Goal: Task Accomplishment & Management: Use online tool/utility

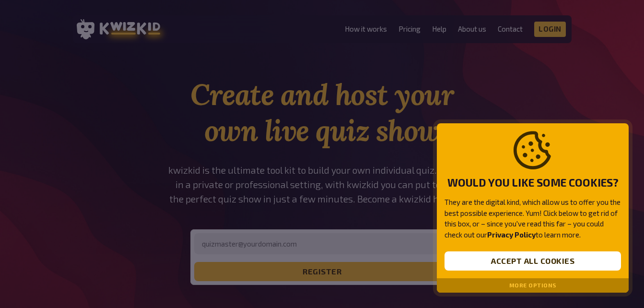
click at [533, 283] on button "More options" at bounding box center [532, 285] width 47 height 7
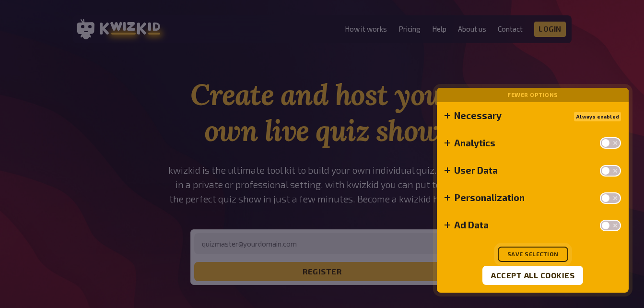
click at [539, 255] on button "Save selection" at bounding box center [533, 254] width 71 height 15
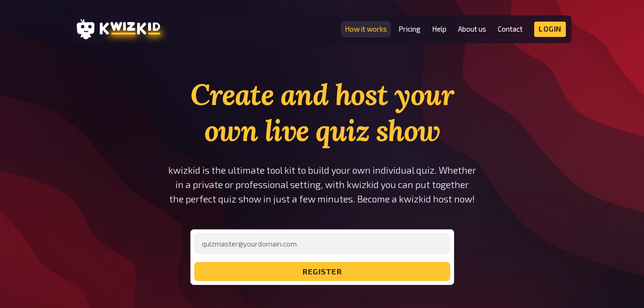
click at [380, 29] on link "How it works" at bounding box center [366, 29] width 42 height 8
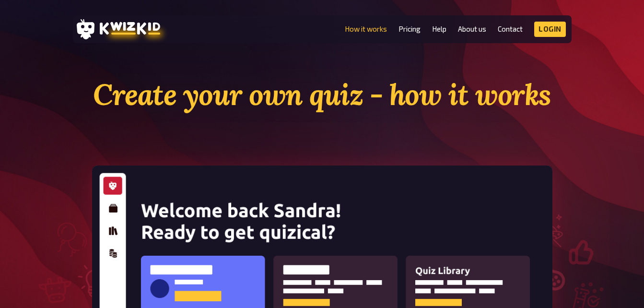
click at [446, 146] on section "Create your own quiz - how it works Available on all devices, no installation n…" at bounding box center [323, 306] width 576 height 459
click at [405, 26] on link "Pricing" at bounding box center [410, 29] width 22 height 8
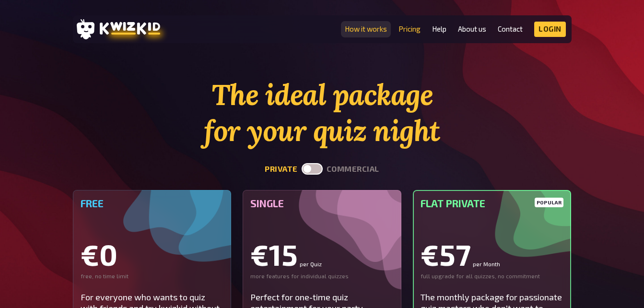
click at [371, 31] on link "How it works" at bounding box center [366, 29] width 42 height 8
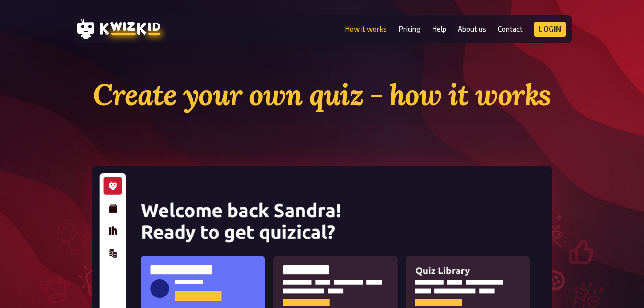
scroll to position [105, 0]
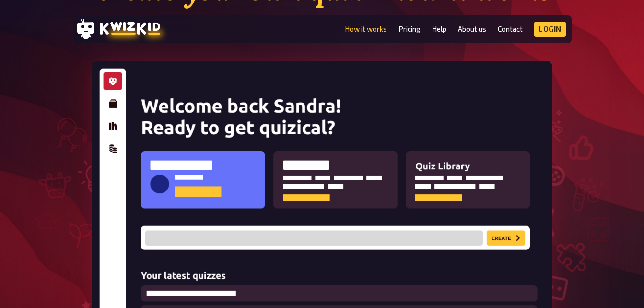
click at [446, 171] on img at bounding box center [322, 219] width 461 height 316
click at [273, 238] on img at bounding box center [322, 219] width 461 height 316
click at [113, 103] on img at bounding box center [322, 219] width 461 height 316
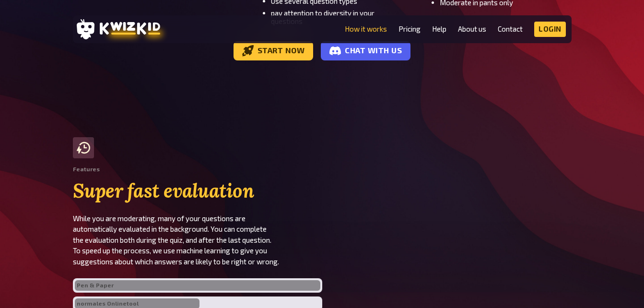
scroll to position [1813, 0]
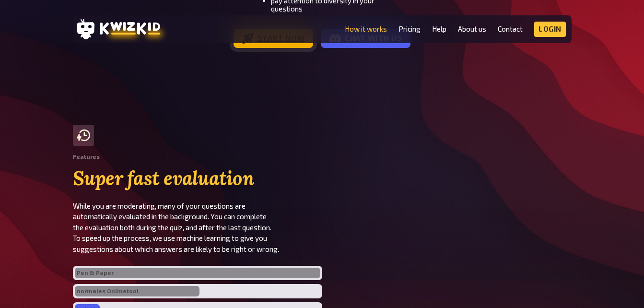
click at [283, 48] on link "Start now" at bounding box center [274, 38] width 80 height 19
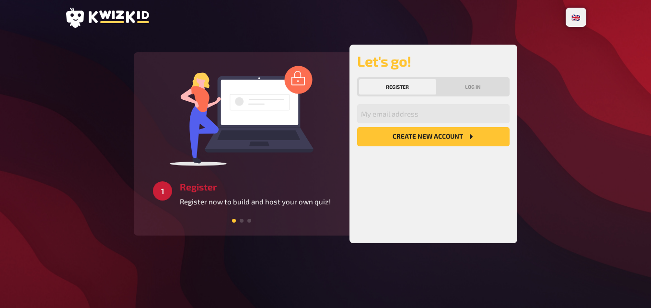
click at [412, 84] on button "Register" at bounding box center [397, 86] width 77 height 15
click at [397, 83] on button "Register" at bounding box center [397, 86] width 77 height 15
click at [438, 136] on button "Create new account" at bounding box center [433, 136] width 153 height 19
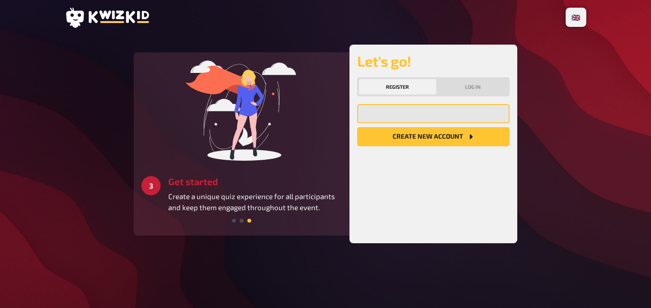
click at [405, 110] on input "email" at bounding box center [433, 113] width 153 height 19
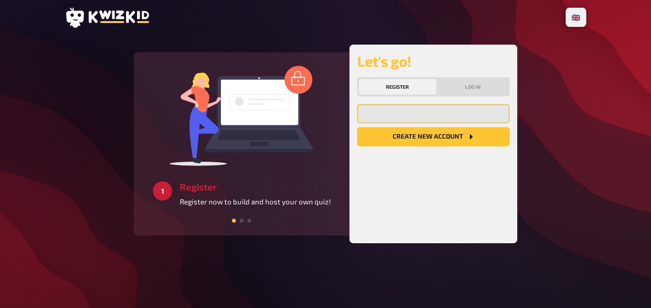
type input "volejnikova.petra@outlook.cz"
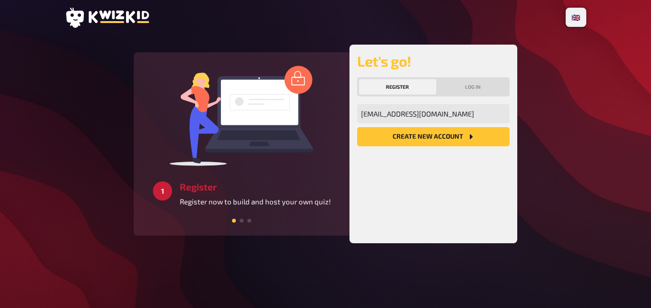
click at [442, 137] on button "Create new account" at bounding box center [433, 136] width 153 height 19
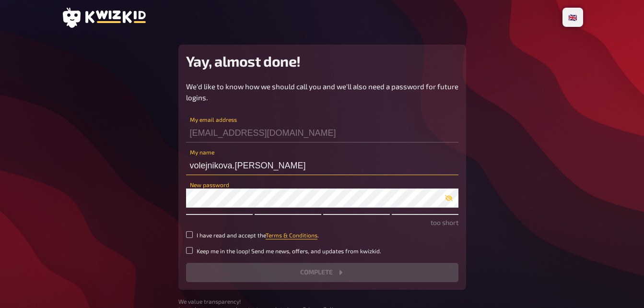
click at [265, 167] on input "volejnikova.petra" at bounding box center [322, 165] width 272 height 19
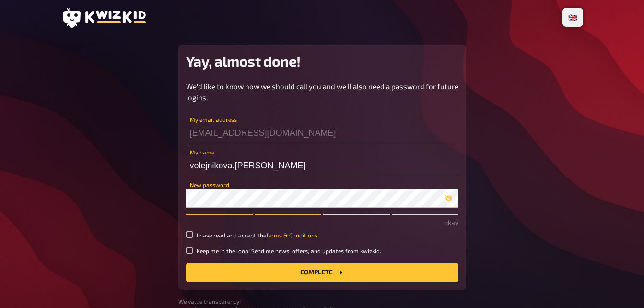
click at [523, 178] on main "Yay, almost done! We'd like to know how we should call you and we'll also need …" at bounding box center [322, 179] width 522 height 269
click at [197, 233] on small "I have read and accept the Terms & Conditions ." at bounding box center [258, 235] width 122 height 8
click at [193, 233] on input "I have read and accept the Terms & Conditions ." at bounding box center [189, 234] width 7 height 7
checkbox input "true"
click at [265, 169] on input "volejnikova.petra" at bounding box center [322, 165] width 272 height 19
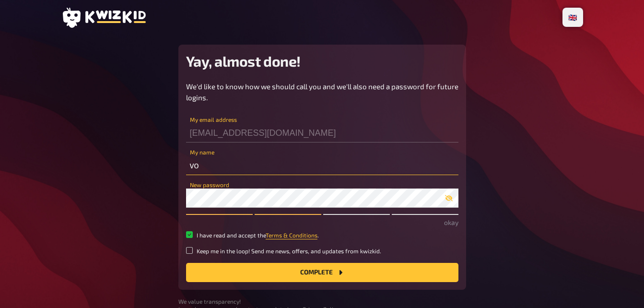
type input "v"
type input "Petra V."
click at [311, 272] on button "Complete" at bounding box center [322, 272] width 272 height 19
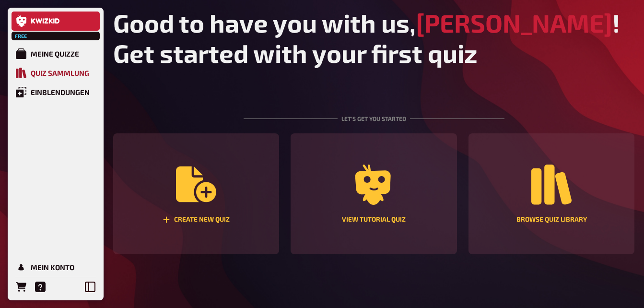
click at [80, 67] on link "Quiz Sammlung" at bounding box center [56, 72] width 88 height 19
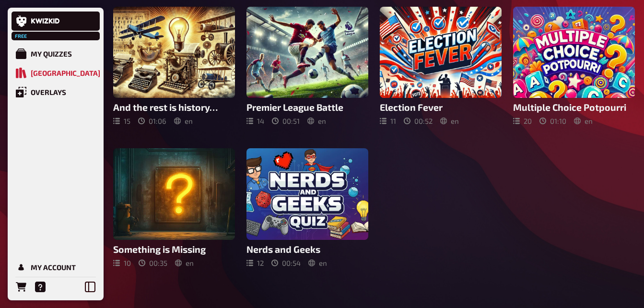
scroll to position [226, 0]
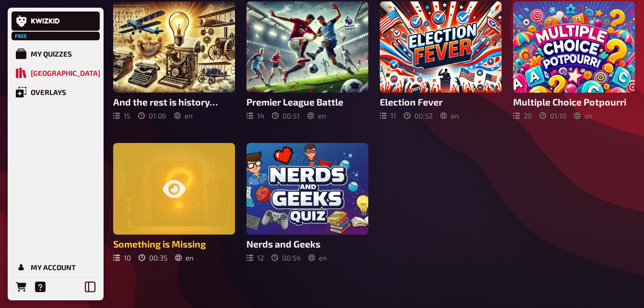
click at [149, 179] on div at bounding box center [174, 189] width 122 height 92
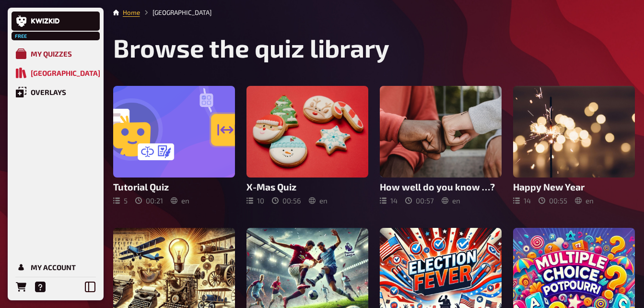
click at [55, 49] on div "My Quizzes" at bounding box center [51, 53] width 41 height 9
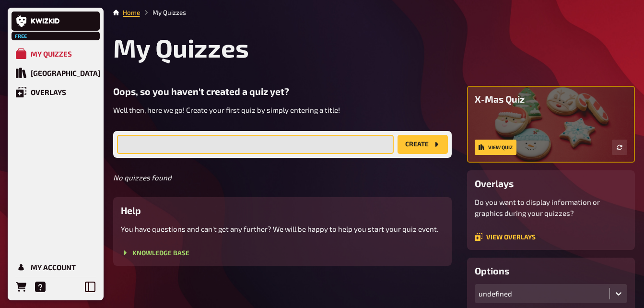
click at [158, 147] on input "text" at bounding box center [255, 144] width 277 height 19
type input "True or false?"
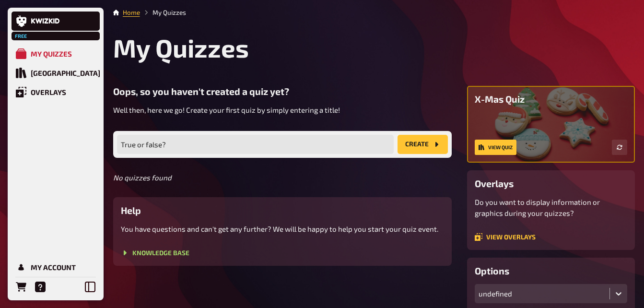
click at [422, 149] on button "create" at bounding box center [423, 144] width 50 height 19
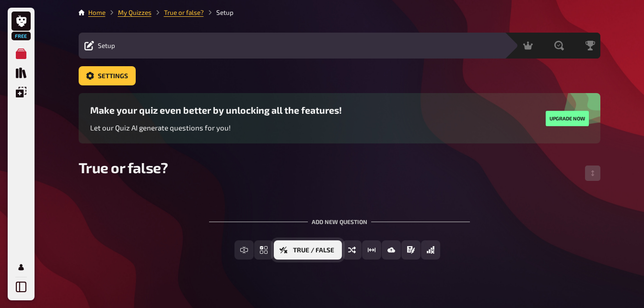
click at [329, 257] on button "True / False" at bounding box center [308, 249] width 68 height 19
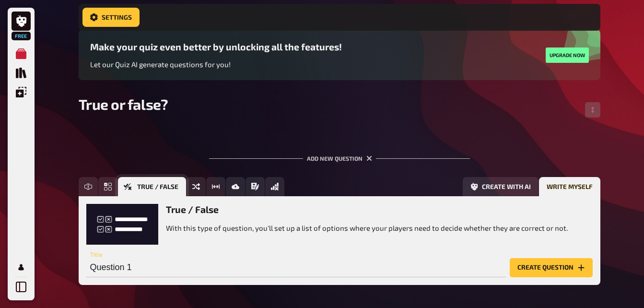
scroll to position [109, 0]
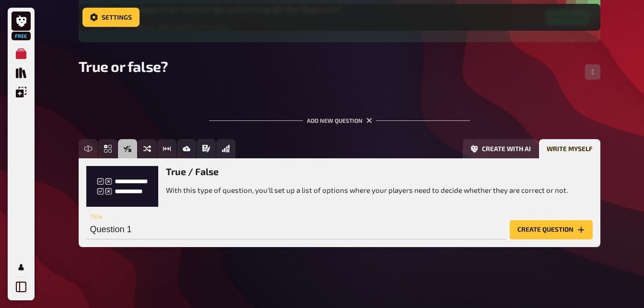
click at [551, 229] on button "Create question" at bounding box center [551, 229] width 83 height 19
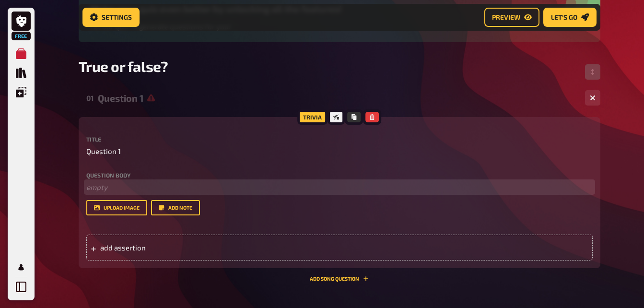
click at [104, 185] on p "﻿ empty" at bounding box center [339, 187] width 507 height 11
click at [147, 188] on span "Is our school older than 120 years ago." at bounding box center [137, 187] width 102 height 9
click at [220, 187] on p "Is our school otder than 120 years ago." at bounding box center [339, 187] width 507 height 11
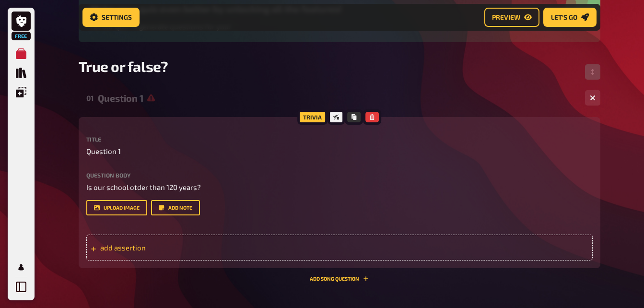
click at [135, 246] on span "add assertion" at bounding box center [174, 247] width 149 height 9
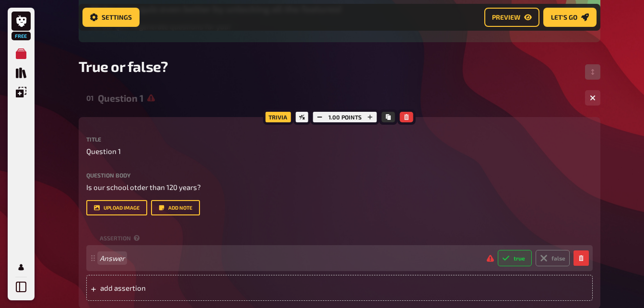
click at [132, 258] on span "Answer" at bounding box center [289, 258] width 379 height 9
click at [516, 247] on div "yes true false" at bounding box center [339, 258] width 507 height 26
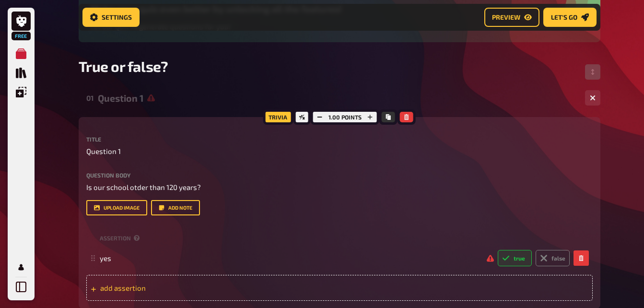
click at [169, 279] on div "add assertion" at bounding box center [339, 288] width 507 height 26
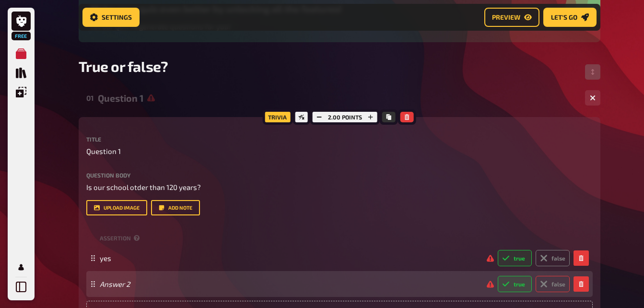
click at [553, 284] on label "false" at bounding box center [553, 284] width 34 height 16
click at [498, 276] on input "false" at bounding box center [497, 275] width 0 height 0
radio input "true"
click at [142, 284] on span at bounding box center [295, 284] width 390 height 9
click at [554, 282] on label "false" at bounding box center [553, 284] width 34 height 16
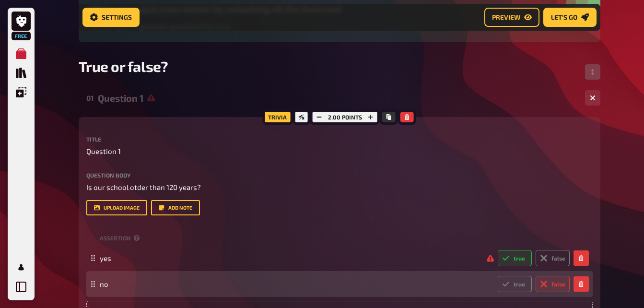
click at [498, 276] on input "false" at bounding box center [497, 275] width 0 height 0
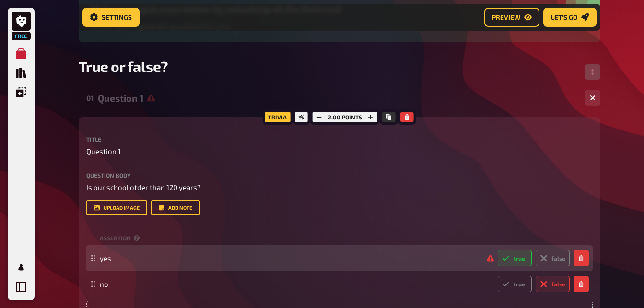
click at [520, 259] on label "true" at bounding box center [515, 258] width 34 height 16
click at [498, 250] on input "true" at bounding box center [497, 249] width 0 height 0
radio input "true"
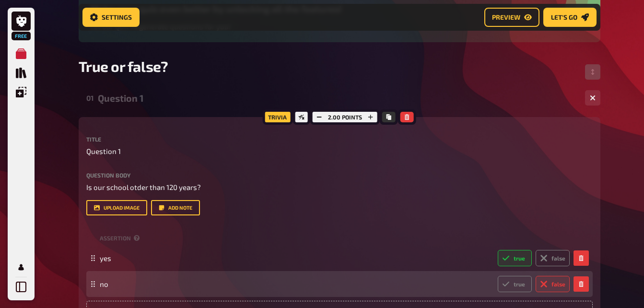
click at [563, 286] on label "false" at bounding box center [553, 284] width 34 height 16
click at [498, 276] on input "false" at bounding box center [497, 275] width 0 height 0
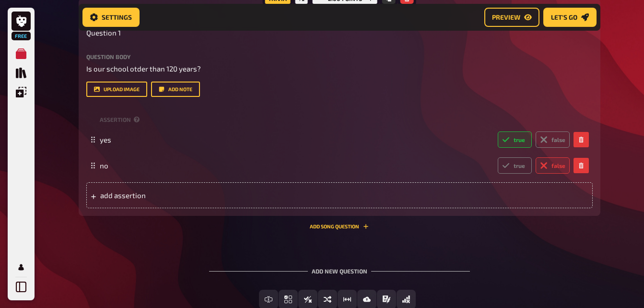
scroll to position [228, 0]
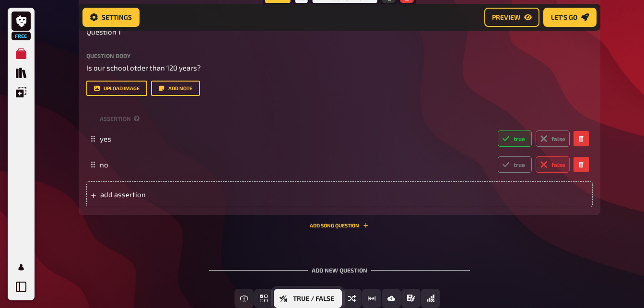
click at [335, 297] on button "True / False" at bounding box center [308, 298] width 68 height 19
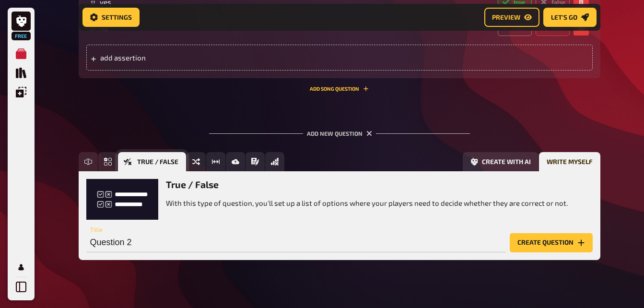
scroll to position [378, 0]
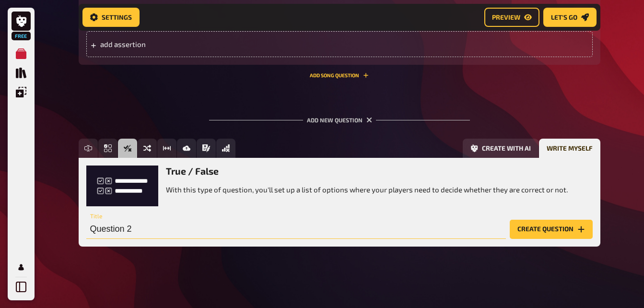
click at [147, 229] on input "Question 2" at bounding box center [296, 229] width 420 height 19
click at [545, 226] on button "Create question" at bounding box center [551, 229] width 83 height 19
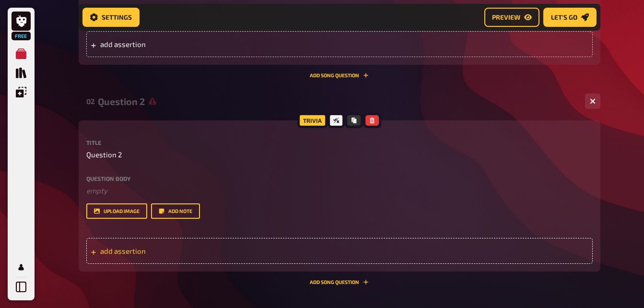
click at [143, 248] on span "add assertion" at bounding box center [174, 251] width 149 height 9
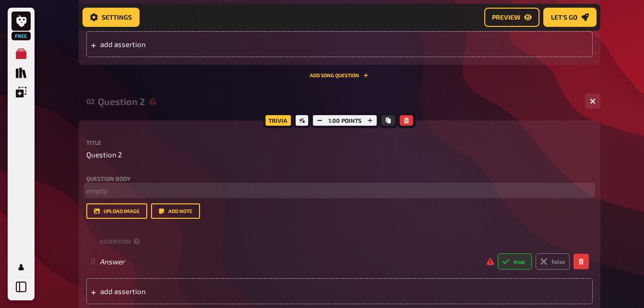
click at [123, 196] on p "﻿ empty" at bounding box center [339, 190] width 507 height 11
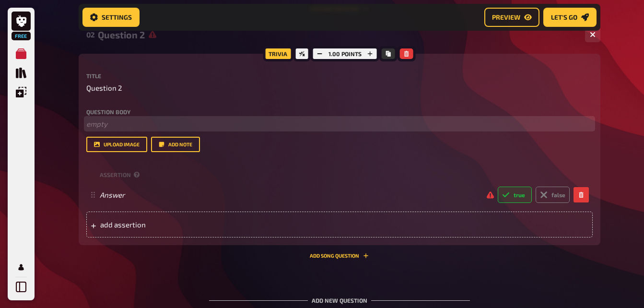
scroll to position [444, 0]
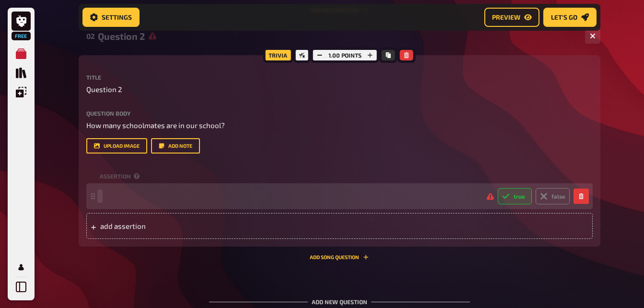
click at [218, 197] on span at bounding box center [289, 196] width 379 height 9
click at [523, 195] on label "true" at bounding box center [515, 196] width 34 height 16
click at [498, 188] on input "true" at bounding box center [497, 188] width 0 height 0
radio input "true"
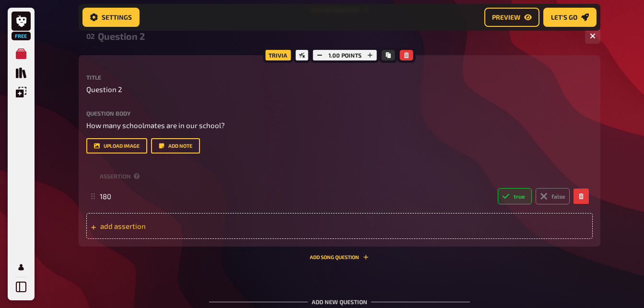
click at [193, 220] on div "add assertion" at bounding box center [339, 226] width 507 height 26
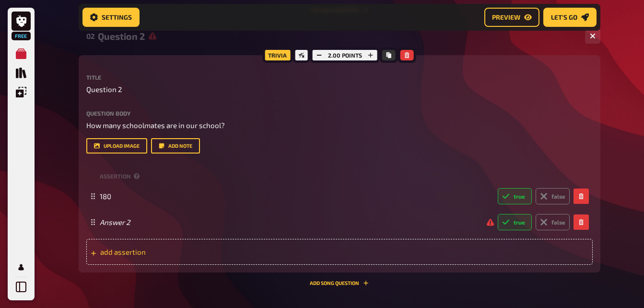
click at [130, 250] on span "add assertion" at bounding box center [174, 252] width 149 height 9
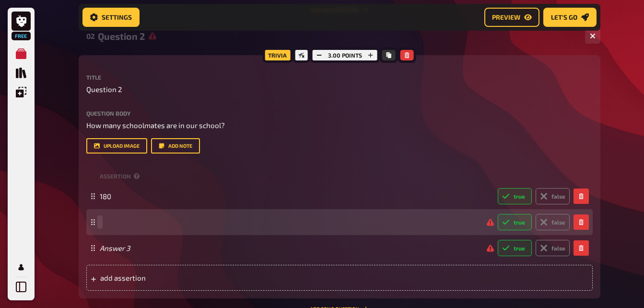
click at [132, 229] on div "true false" at bounding box center [335, 222] width 470 height 16
click at [564, 219] on label "false" at bounding box center [553, 222] width 34 height 16
click at [498, 214] on input "false" at bounding box center [497, 213] width 0 height 0
radio input "true"
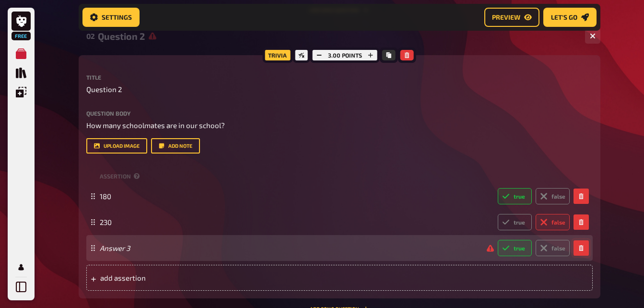
click at [579, 249] on icon "button" at bounding box center [582, 248] width 6 height 6
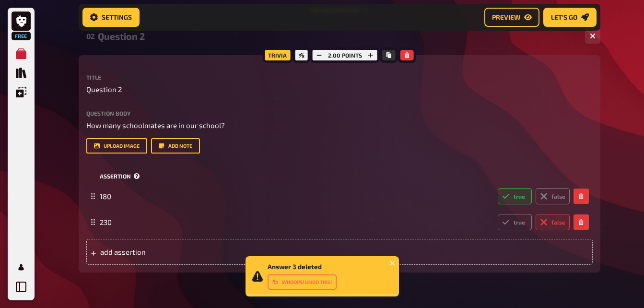
click at [412, 179] on div "assertion" at bounding box center [339, 176] width 507 height 14
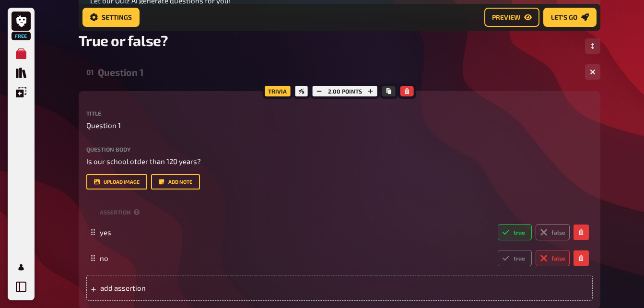
scroll to position [0, 0]
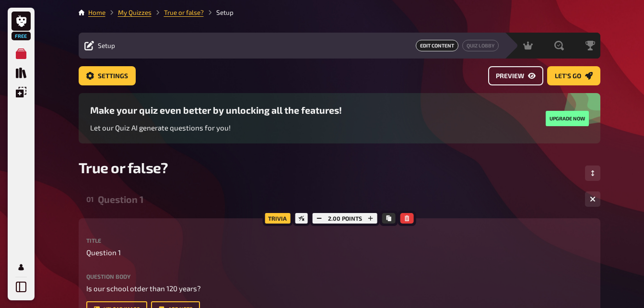
click at [523, 73] on span "Preview" at bounding box center [510, 76] width 28 height 7
